Goal: Navigation & Orientation: Find specific page/section

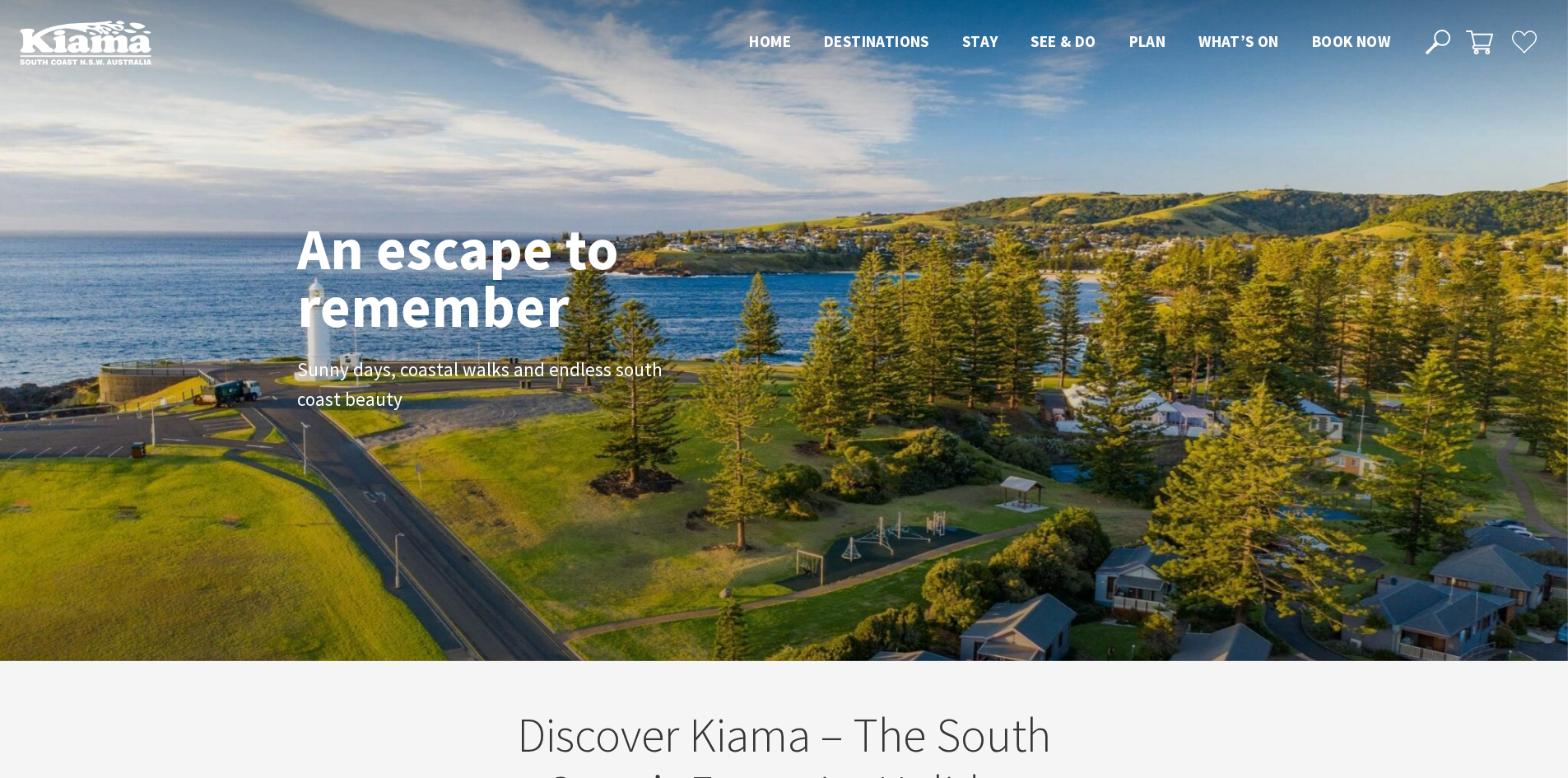
scroll to position [278, 1580]
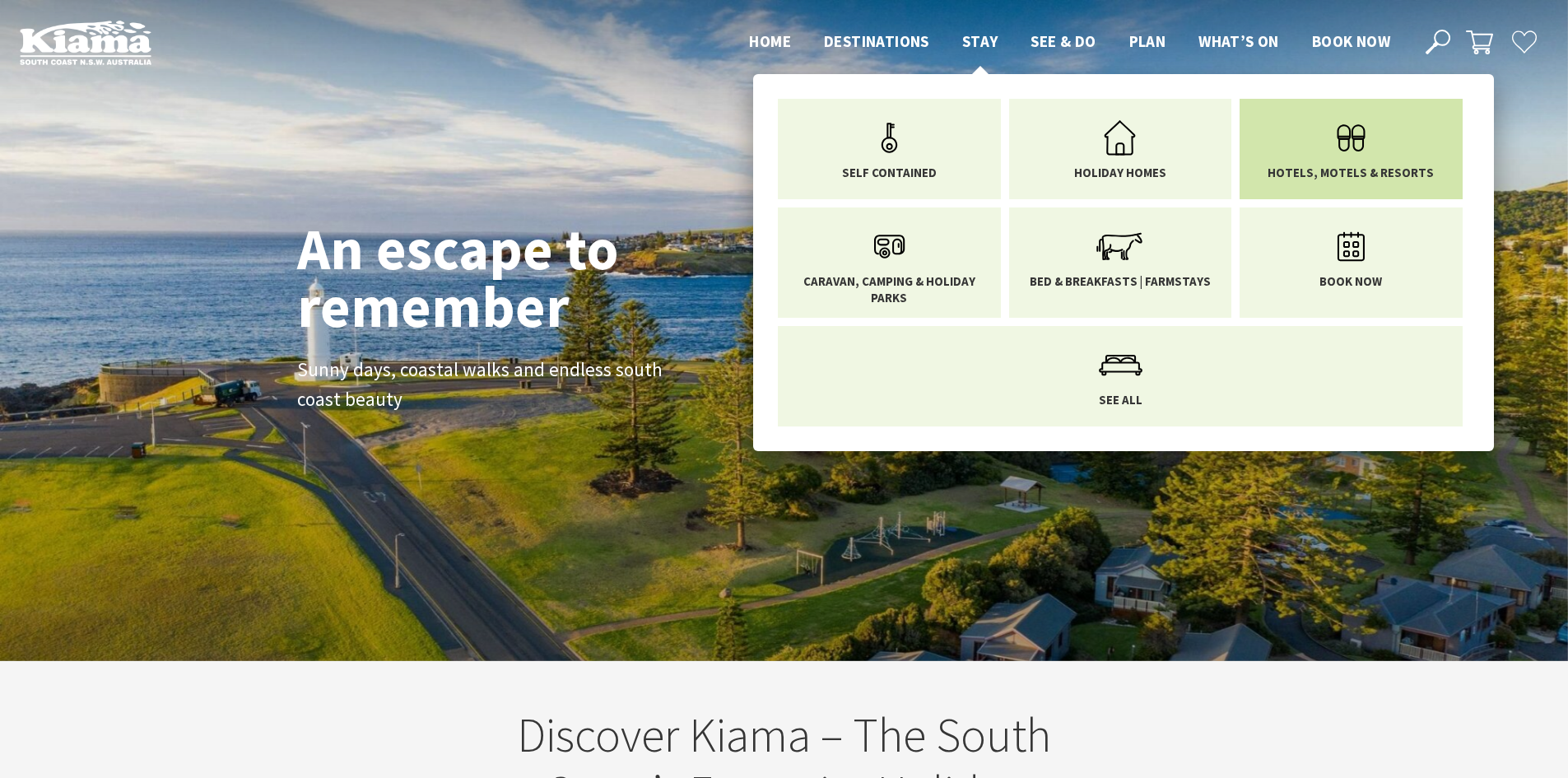
click at [1350, 155] on icon "Main Menu" at bounding box center [1351, 138] width 54 height 54
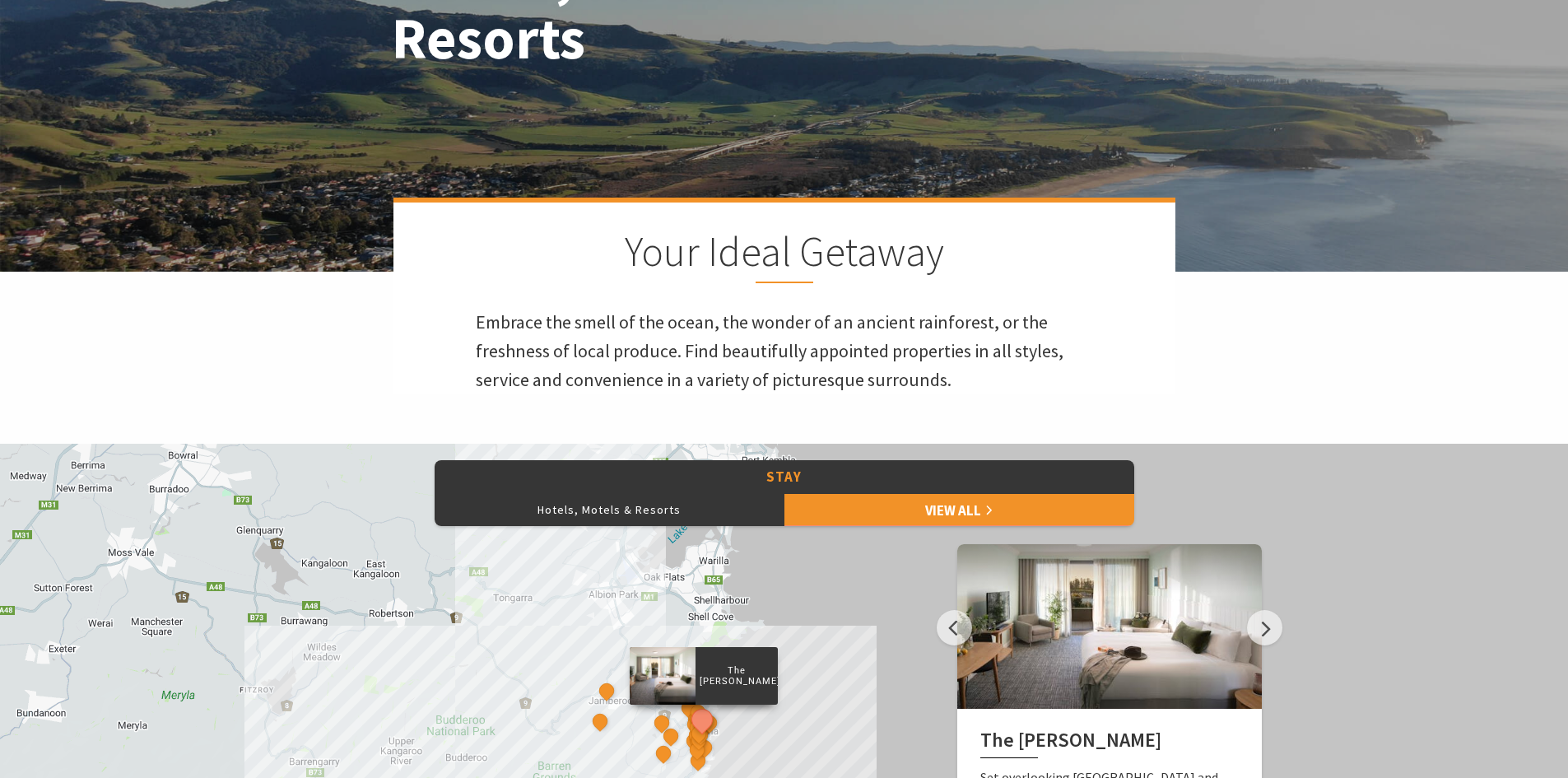
scroll to position [329, 0]
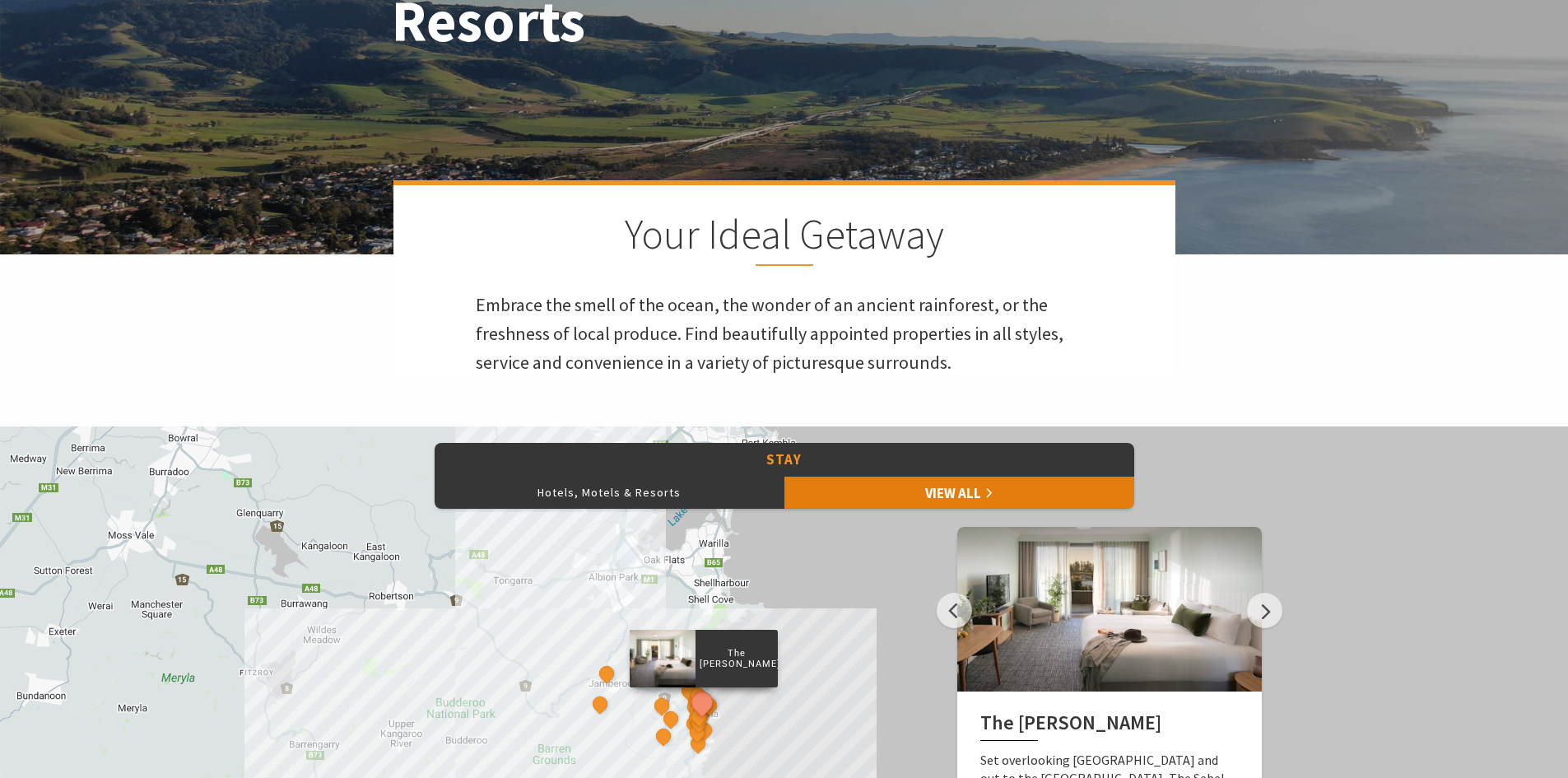
click at [894, 486] on link "View All" at bounding box center [959, 492] width 349 height 33
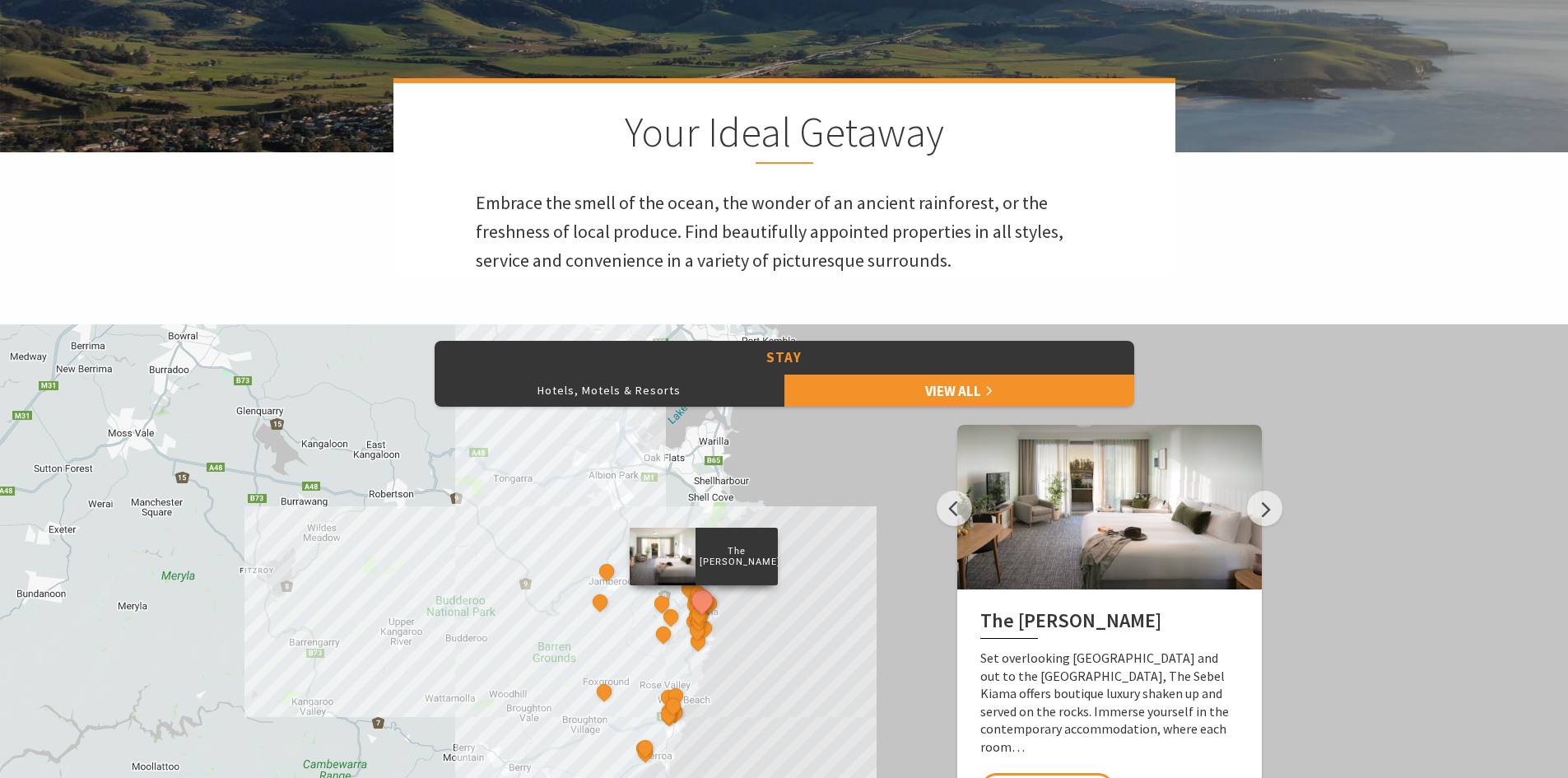
scroll to position [412, 0]
